Goal: Transaction & Acquisition: Obtain resource

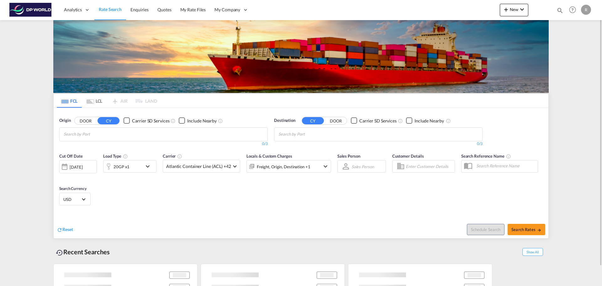
click at [123, 135] on input "Chips input." at bounding box center [94, 134] width 60 height 10
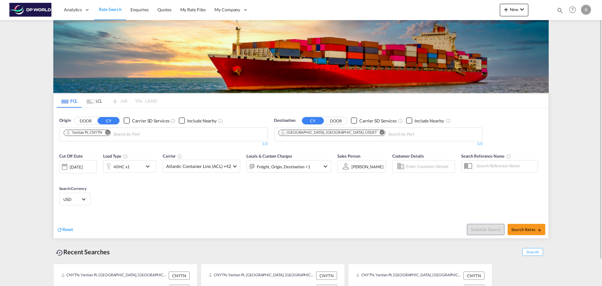
click at [108, 133] on md-icon "Remove" at bounding box center [107, 132] width 5 height 5
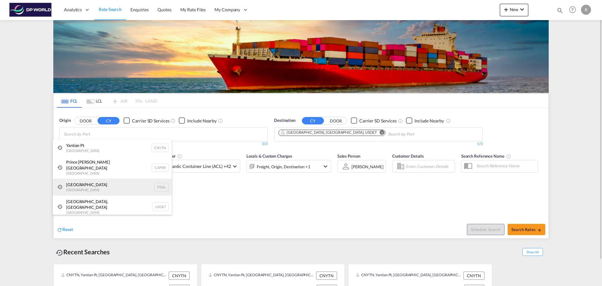
click at [99, 178] on div "[PERSON_NAME] [GEOGRAPHIC_DATA] ITSAL" at bounding box center [112, 186] width 119 height 17
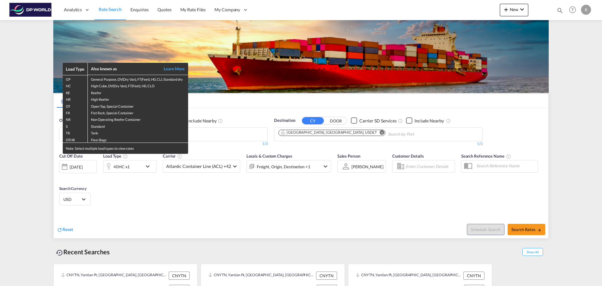
click at [76, 165] on div "Load Type Also known as Learn More GP General Purpose, DV(Dry Van), FT(Feet), H…" at bounding box center [301, 143] width 602 height 286
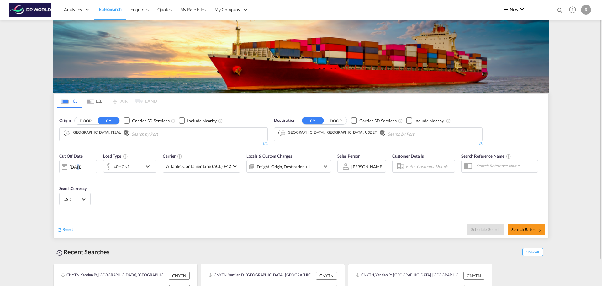
click at [77, 166] on div "[DATE]" at bounding box center [76, 167] width 13 height 6
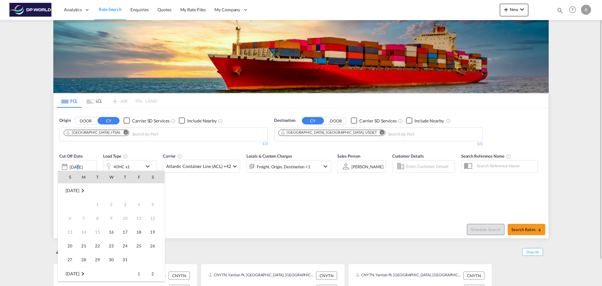
scroll to position [249, 0]
click at [126, 245] on span "30" at bounding box center [125, 245] width 13 height 13
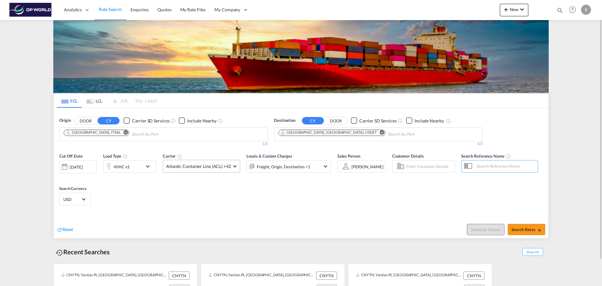
click at [231, 166] on md-select-value "Atlantic Container Line (ACL) +42" at bounding box center [201, 166] width 77 height 12
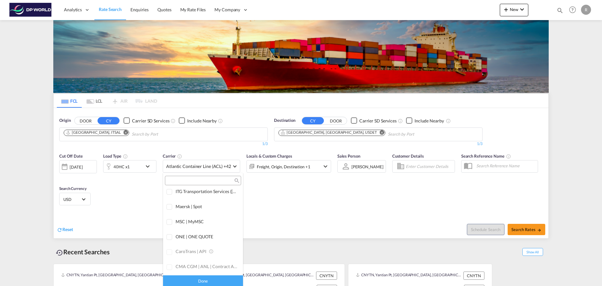
scroll to position [0, 0]
click at [227, 196] on div "All (26)" at bounding box center [233, 195] width 13 height 6
click at [268, 190] on md-backdrop at bounding box center [301, 143] width 602 height 286
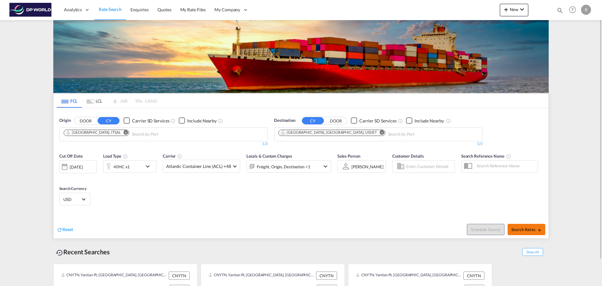
click at [532, 227] on span "Search Rates" at bounding box center [526, 229] width 30 height 5
type input "ITSAL to USDET / [DATE]"
